Goal: Transaction & Acquisition: Purchase product/service

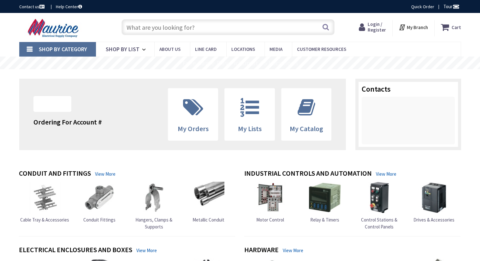
click at [370, 26] on span "Login / Register" at bounding box center [376, 27] width 18 height 12
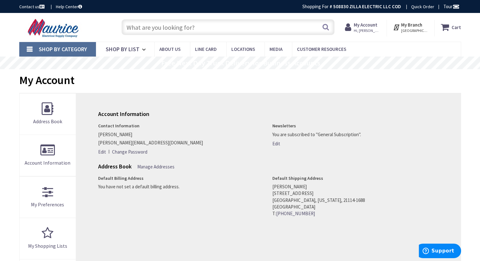
click at [238, 30] on input "text" at bounding box center [227, 27] width 213 height 16
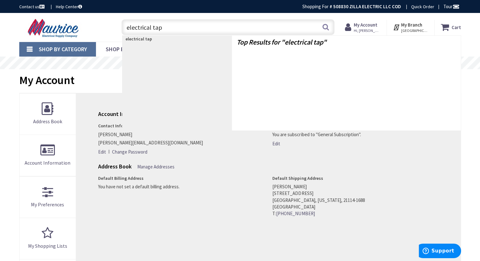
type input "electrical tape"
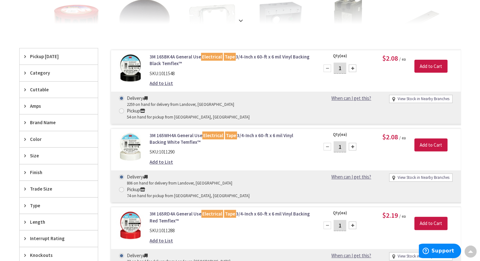
scroll to position [163, 0]
